Goal: Transaction & Acquisition: Subscribe to service/newsletter

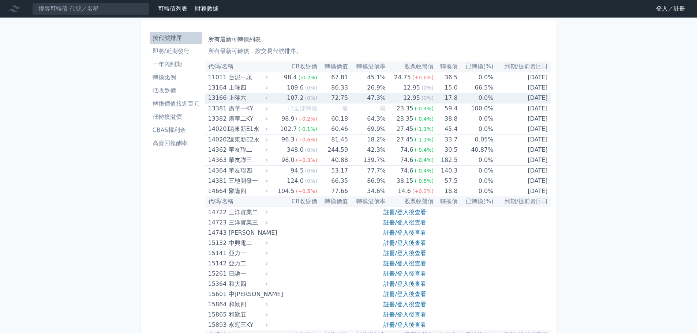
click at [234, 97] on div "上曜六" at bounding box center [247, 98] width 37 height 10
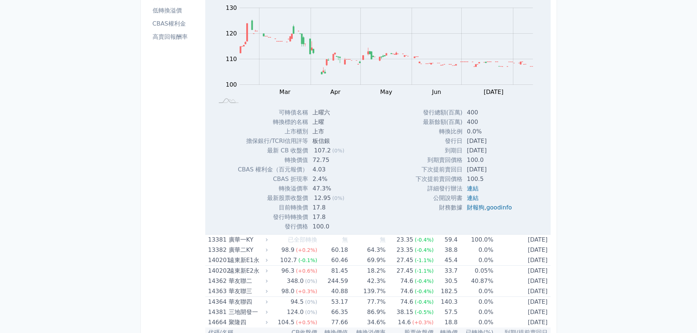
scroll to position [110, 0]
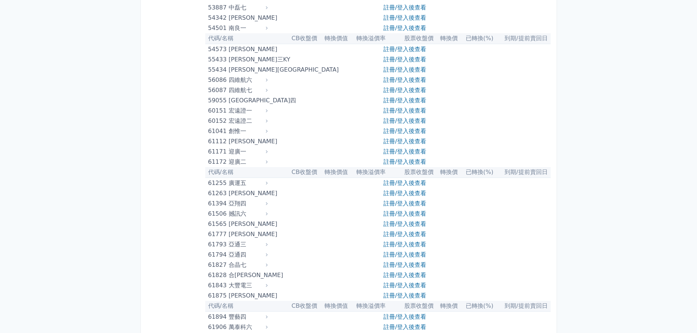
scroll to position [2854, 0]
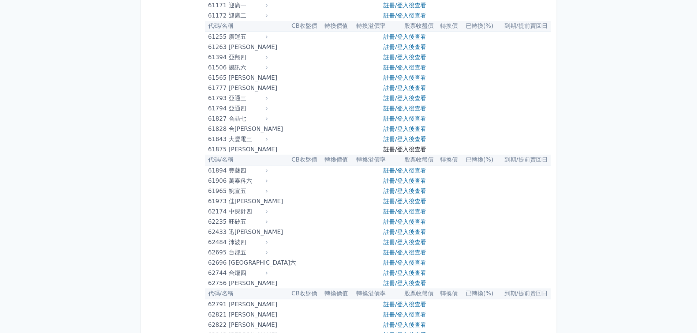
click at [412, 151] on link "註冊/登入後查看" at bounding box center [404, 149] width 43 height 7
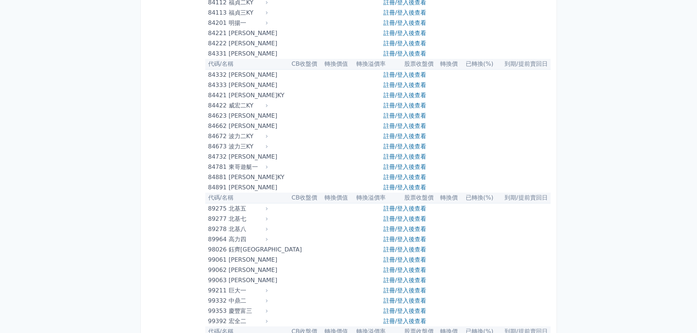
scroll to position [4222, 0]
